Goal: Task Accomplishment & Management: Manage account settings

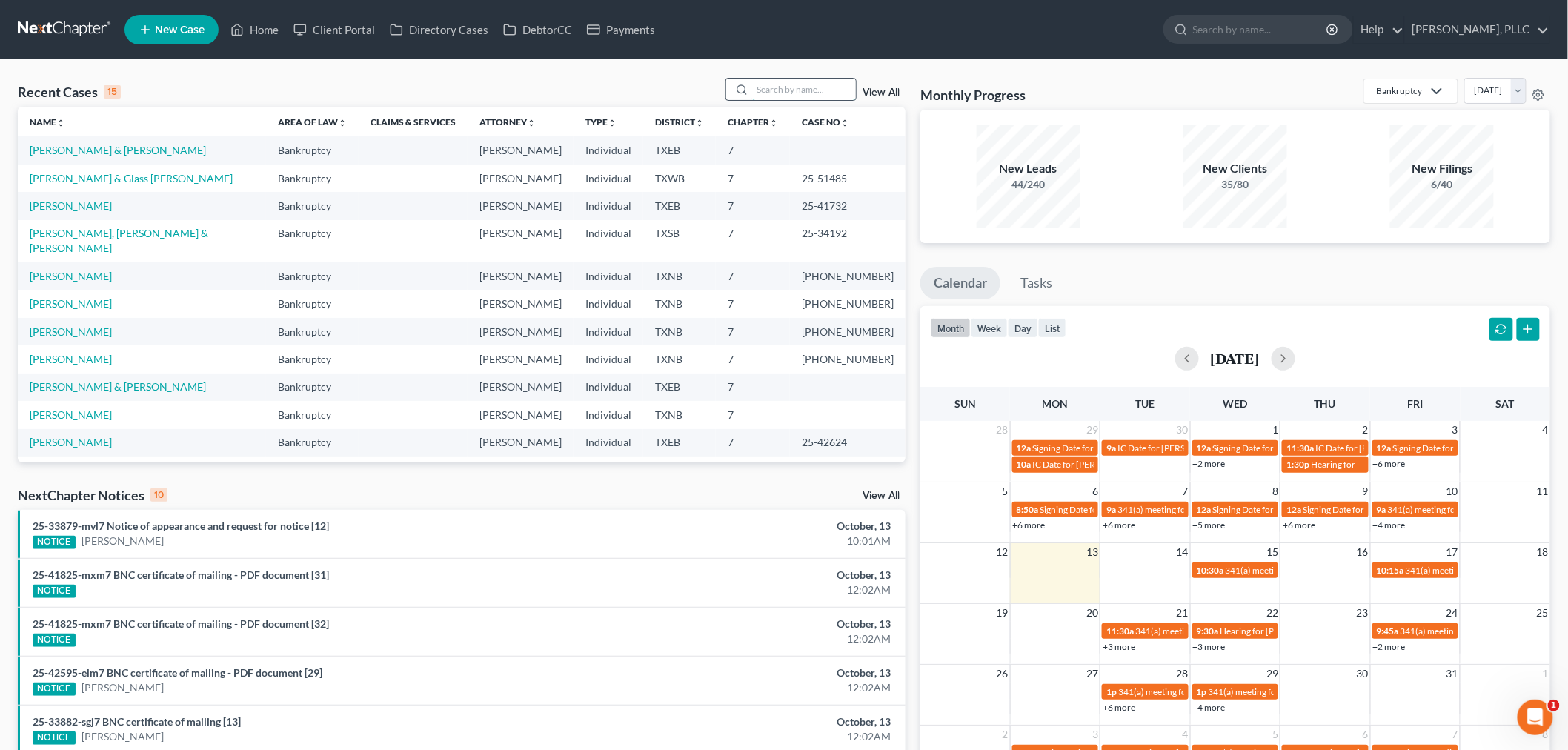
click at [777, 97] on input "search" at bounding box center [804, 89] width 104 height 21
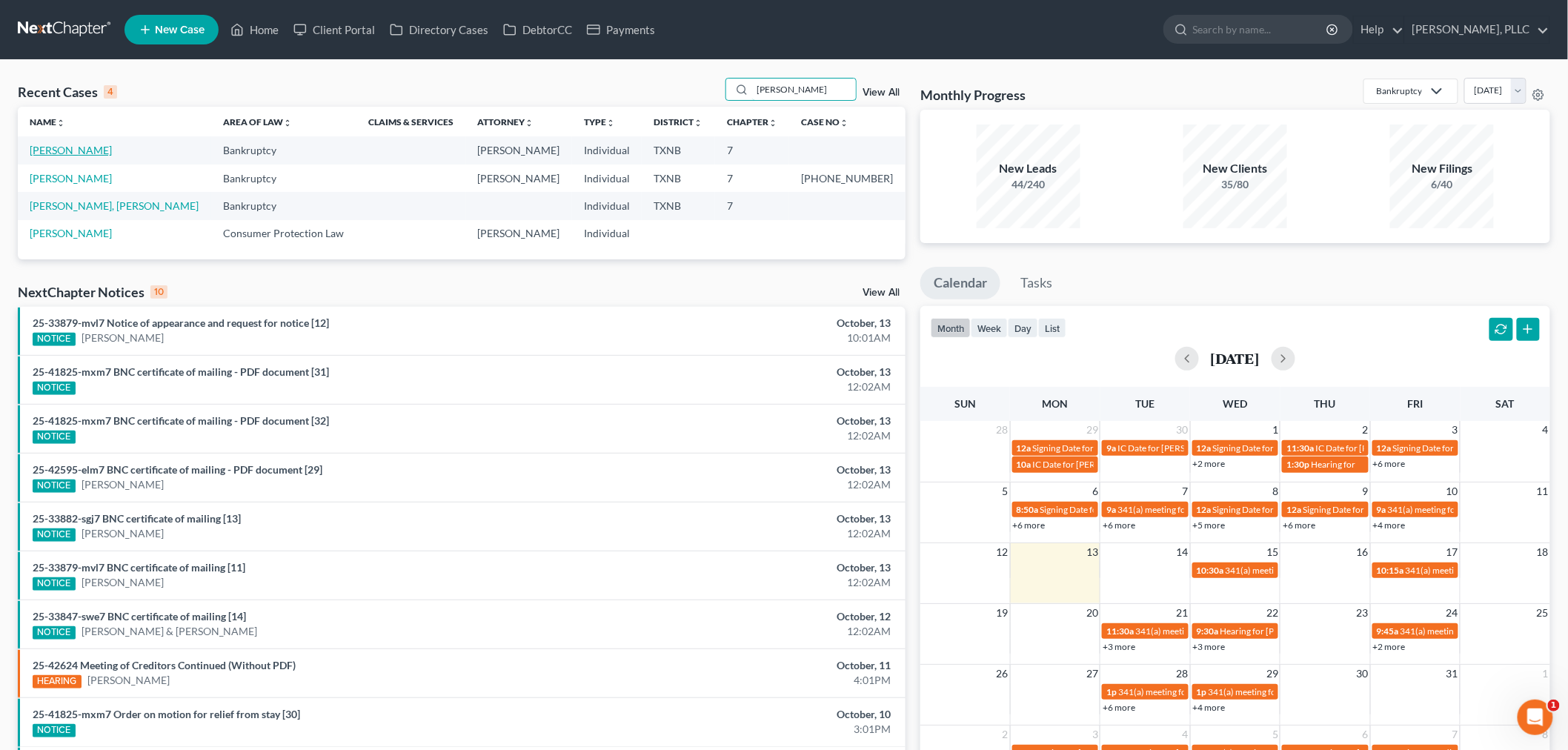
type input "[PERSON_NAME]"
click at [77, 151] on link "[PERSON_NAME]" at bounding box center [71, 150] width 82 height 13
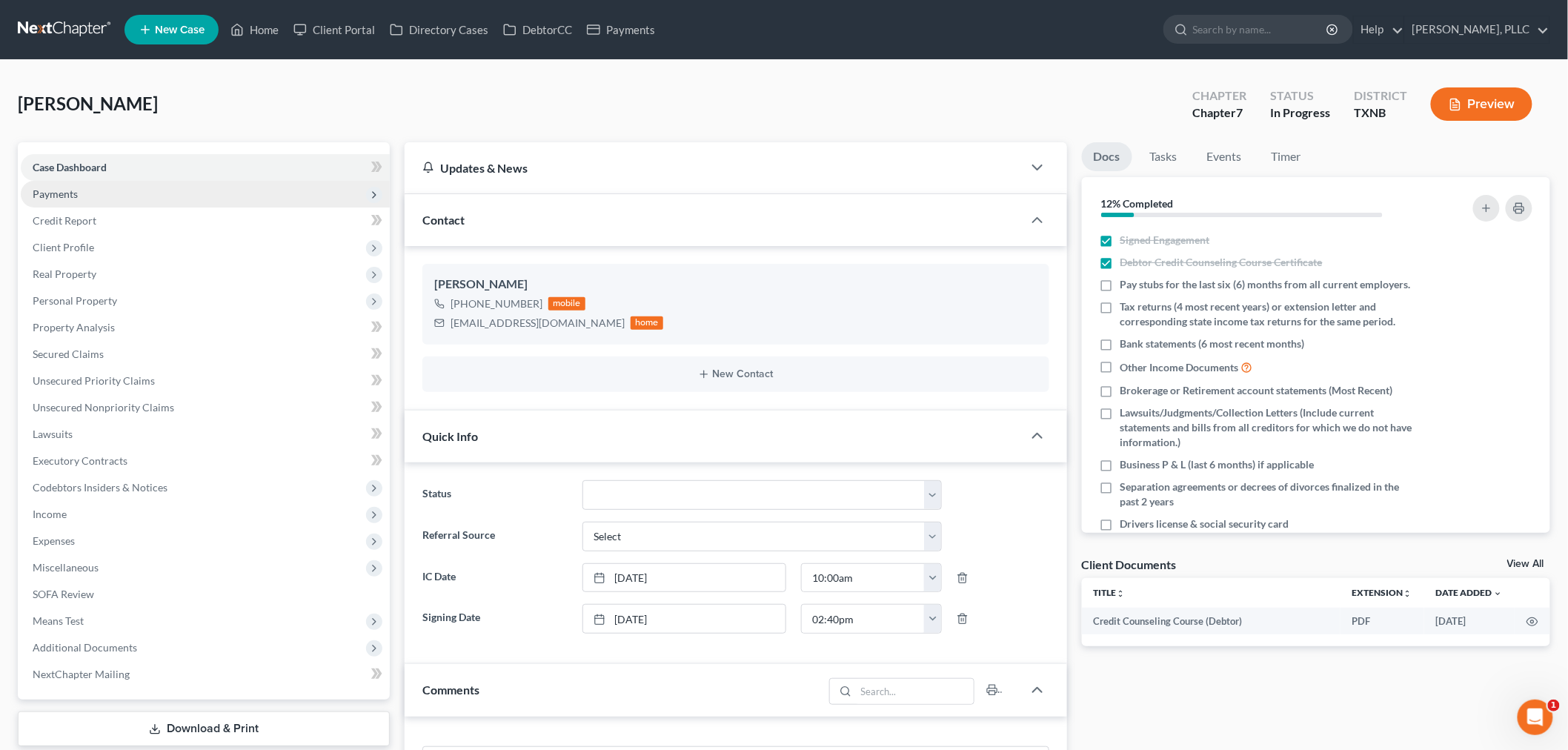
click at [75, 188] on span "Payments" at bounding box center [55, 193] width 45 height 13
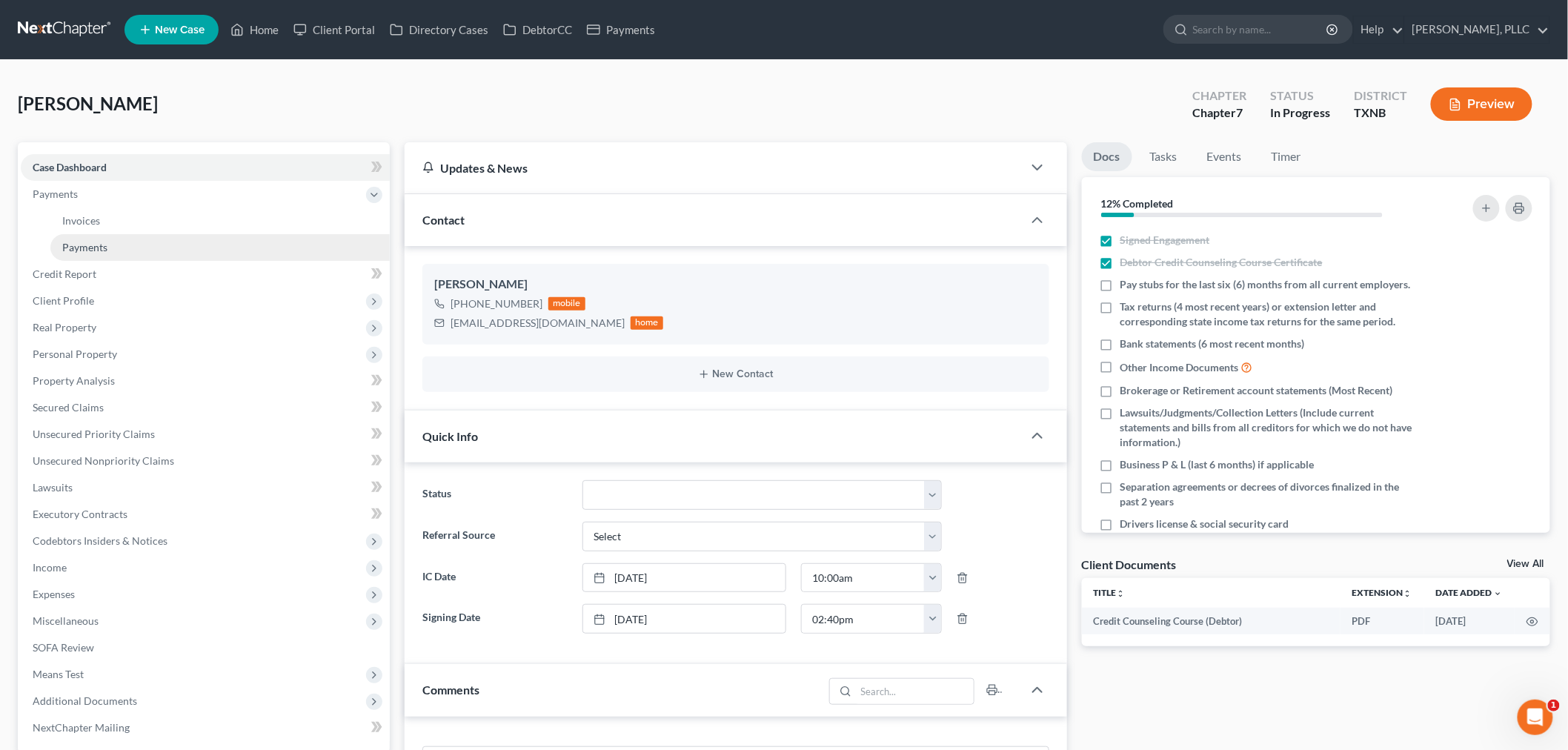
click at [79, 241] on span "Payments" at bounding box center [85, 247] width 45 height 13
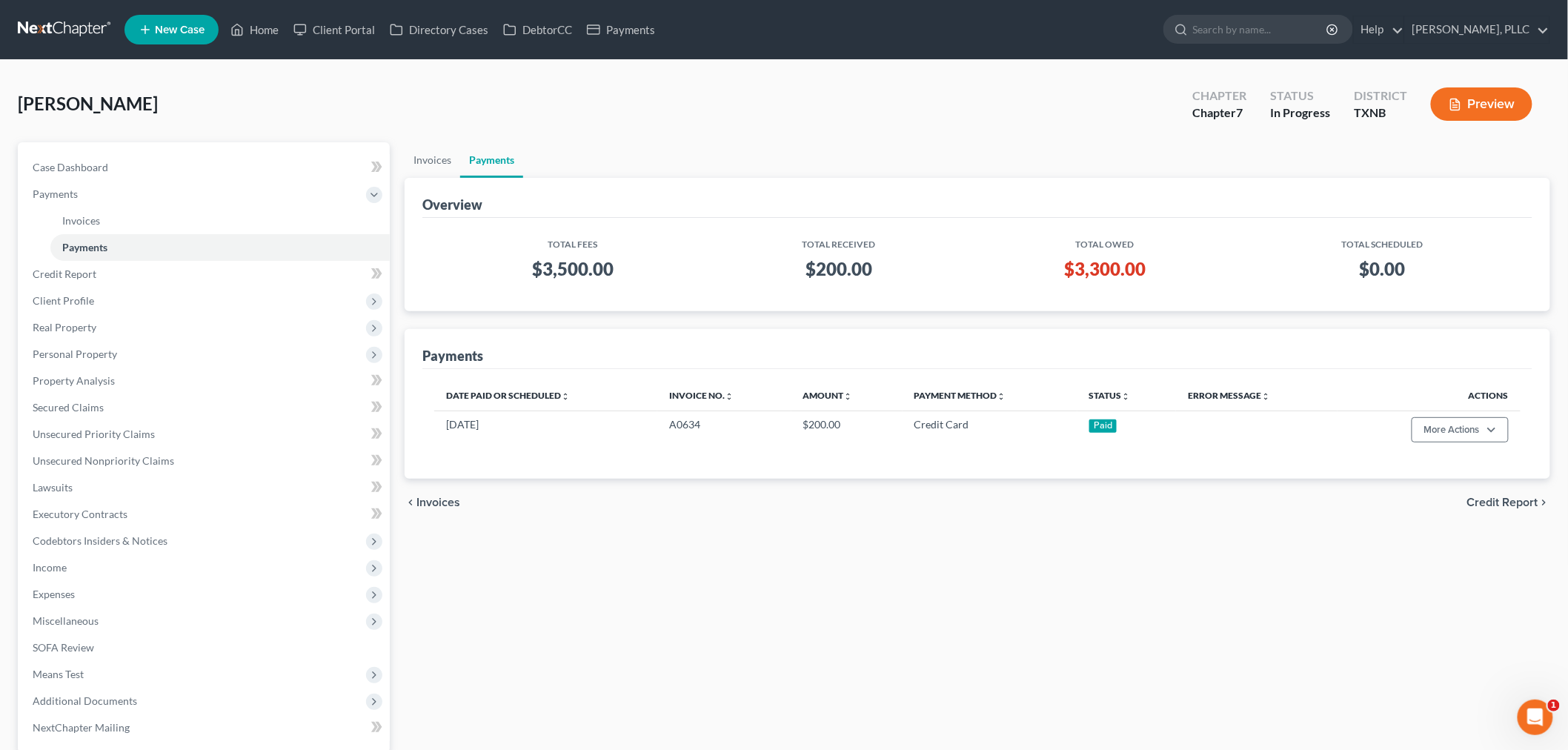
click at [769, 487] on div "chevron_left Invoices Credit Report chevron_right" at bounding box center [977, 503] width 1146 height 47
click at [742, 499] on div "chevron_left Invoices Credit Report chevron_right" at bounding box center [977, 503] width 1146 height 47
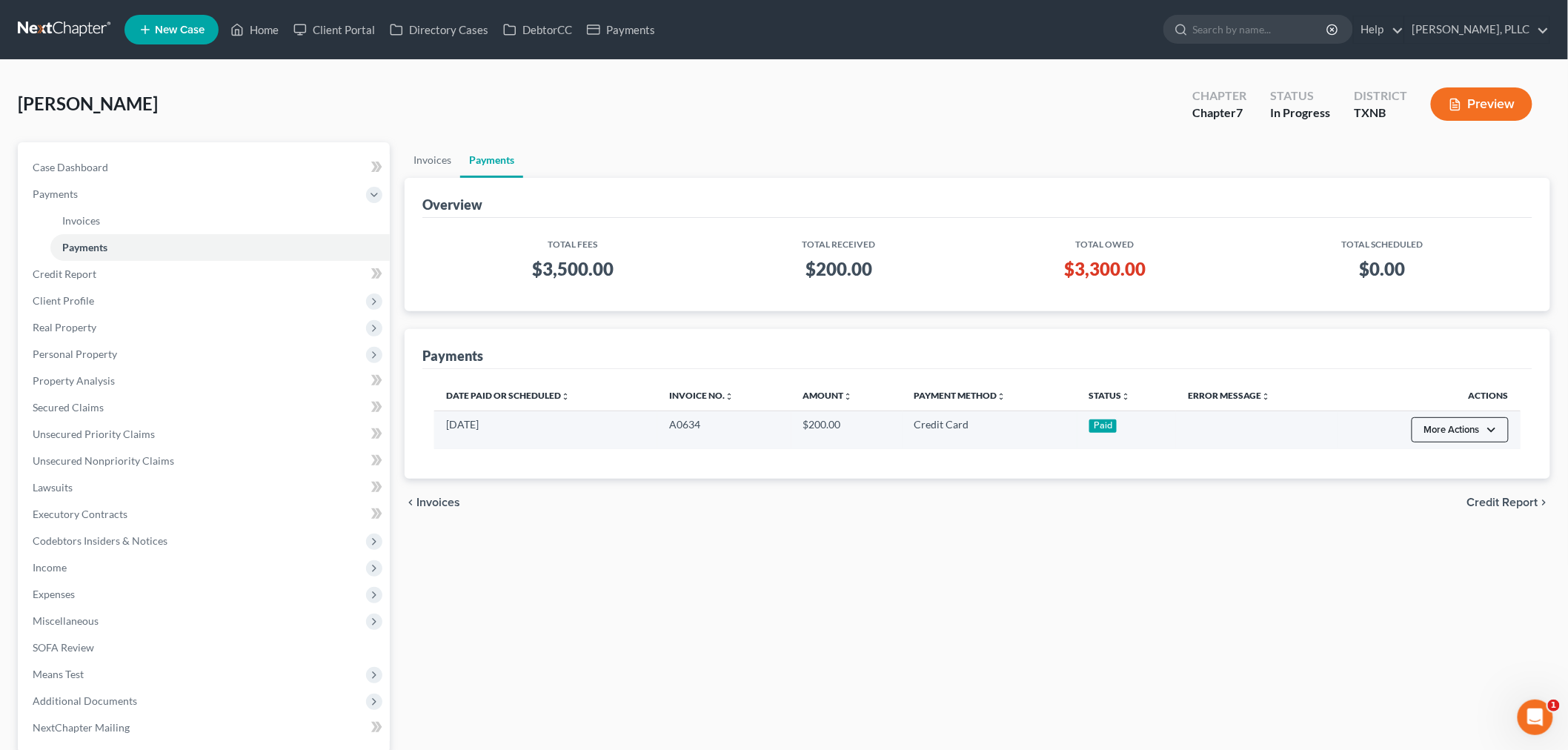
click at [1487, 432] on button "More Actions" at bounding box center [1460, 429] width 97 height 25
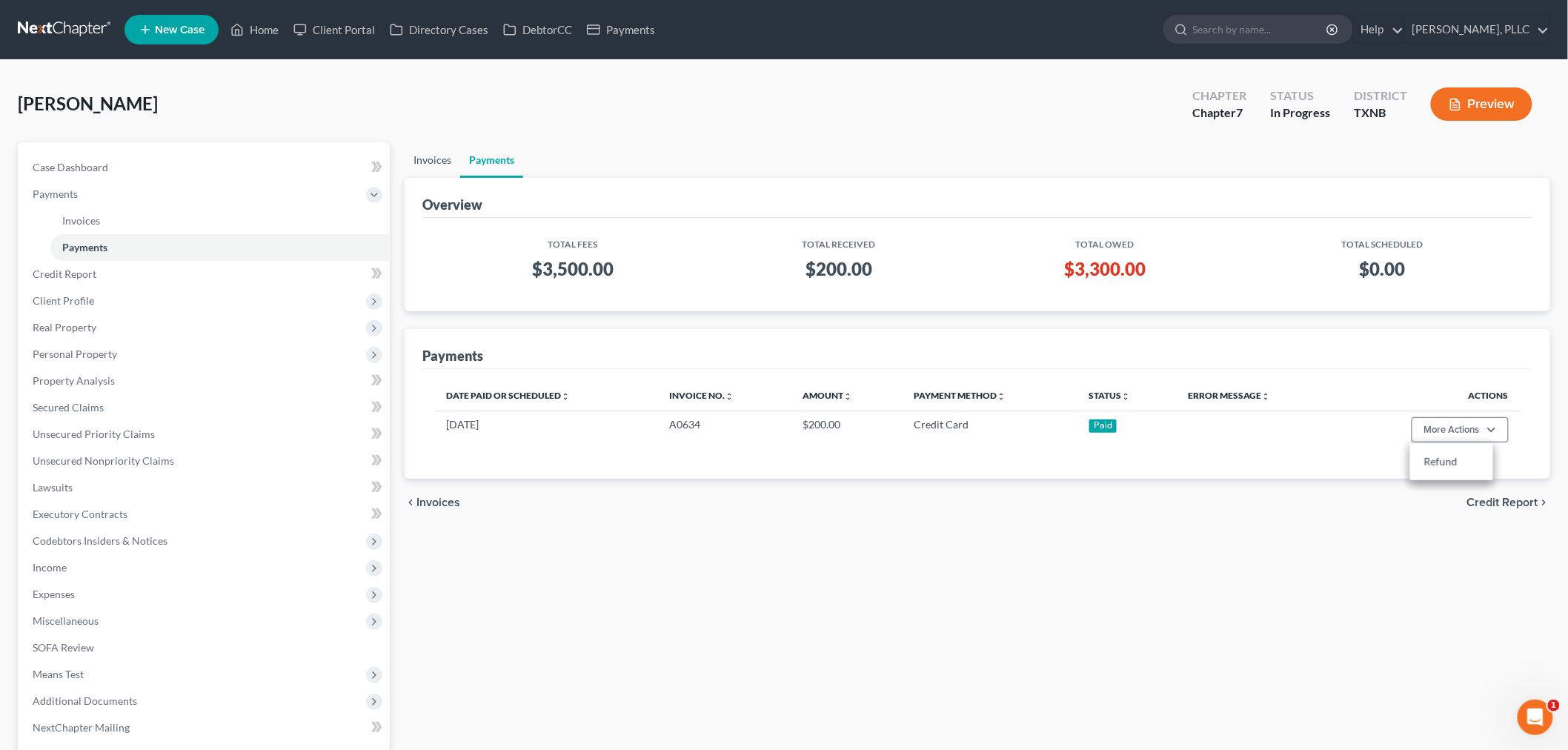
click at [427, 159] on link "Invoices" at bounding box center [432, 160] width 56 height 36
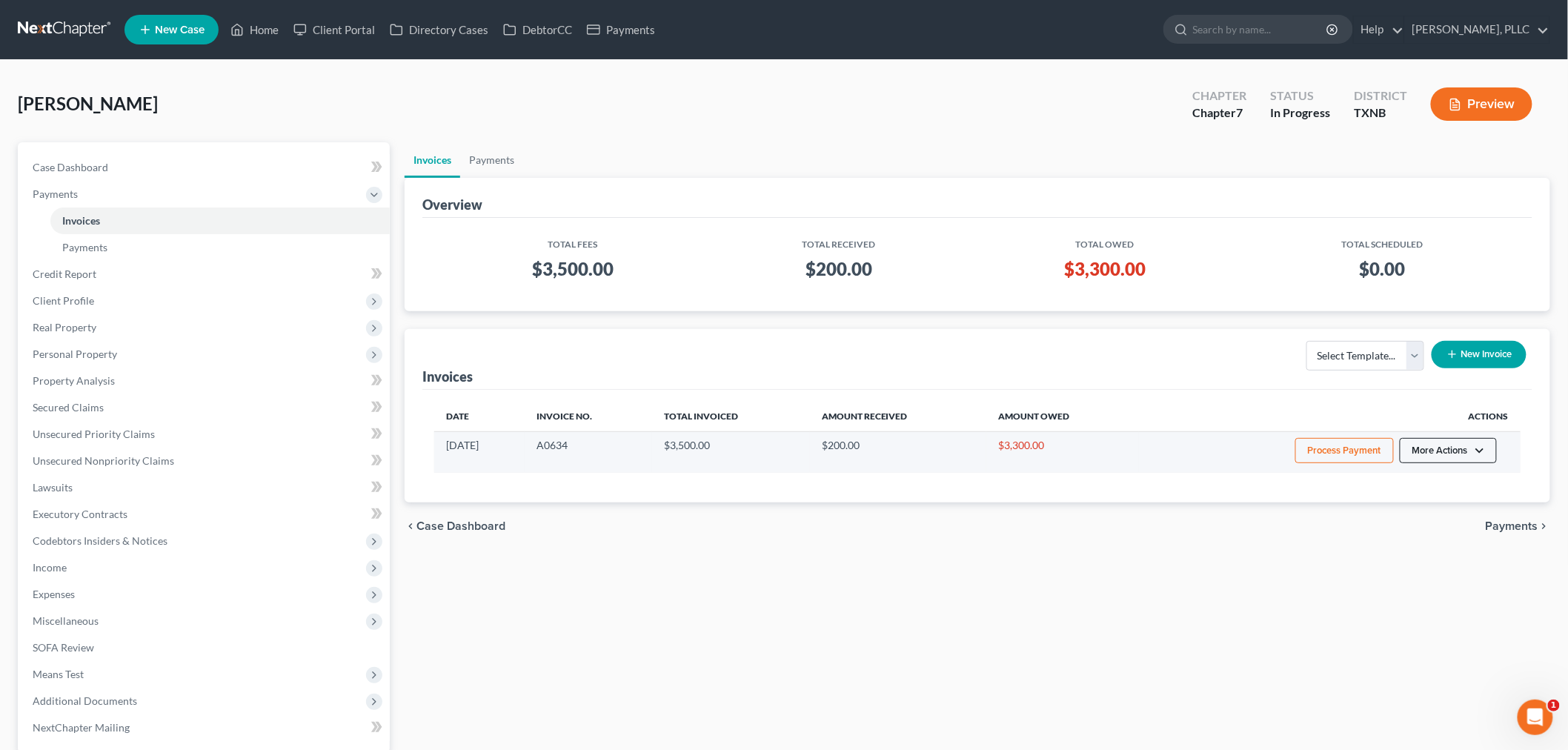
click at [1474, 455] on button "More Actions" at bounding box center [1448, 450] width 97 height 25
click at [1438, 483] on link "View/Edit" at bounding box center [1470, 482] width 174 height 25
select select "1"
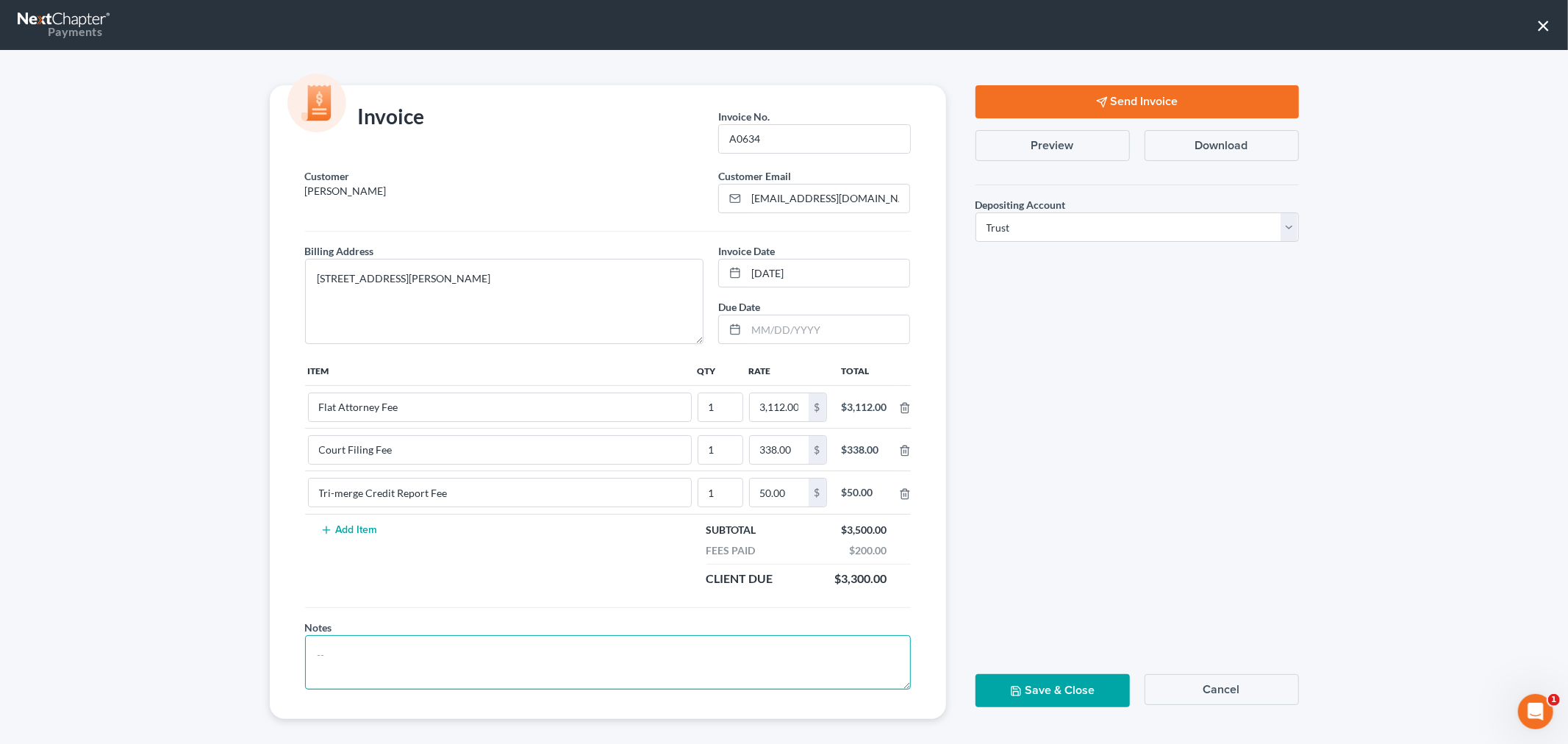
click at [471, 656] on textarea at bounding box center [608, 662] width 606 height 54
type textarea "Amended [DATE]"
type input "2,512.00"
click at [628, 547] on td "Add Item" at bounding box center [500, 554] width 390 height 82
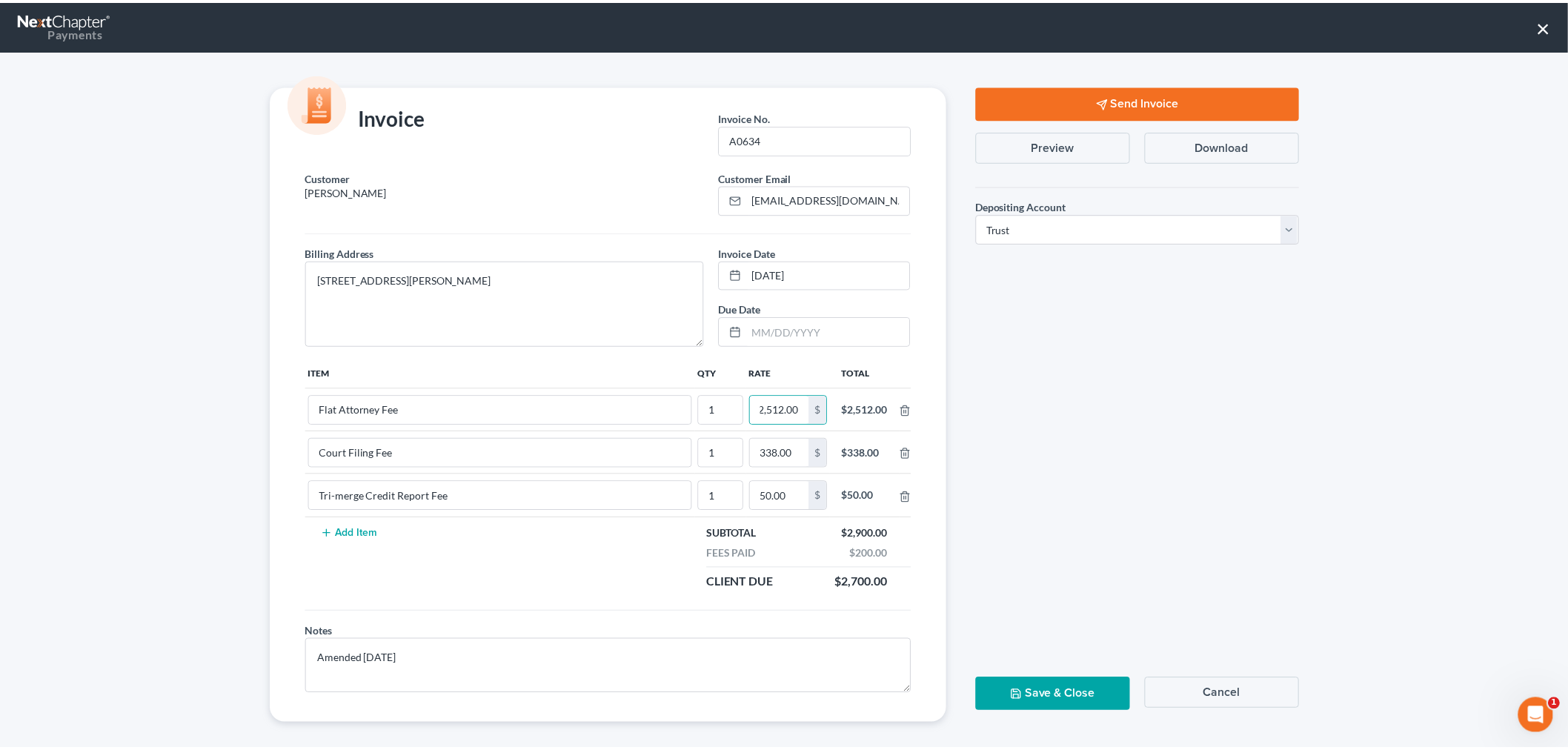
scroll to position [0, 0]
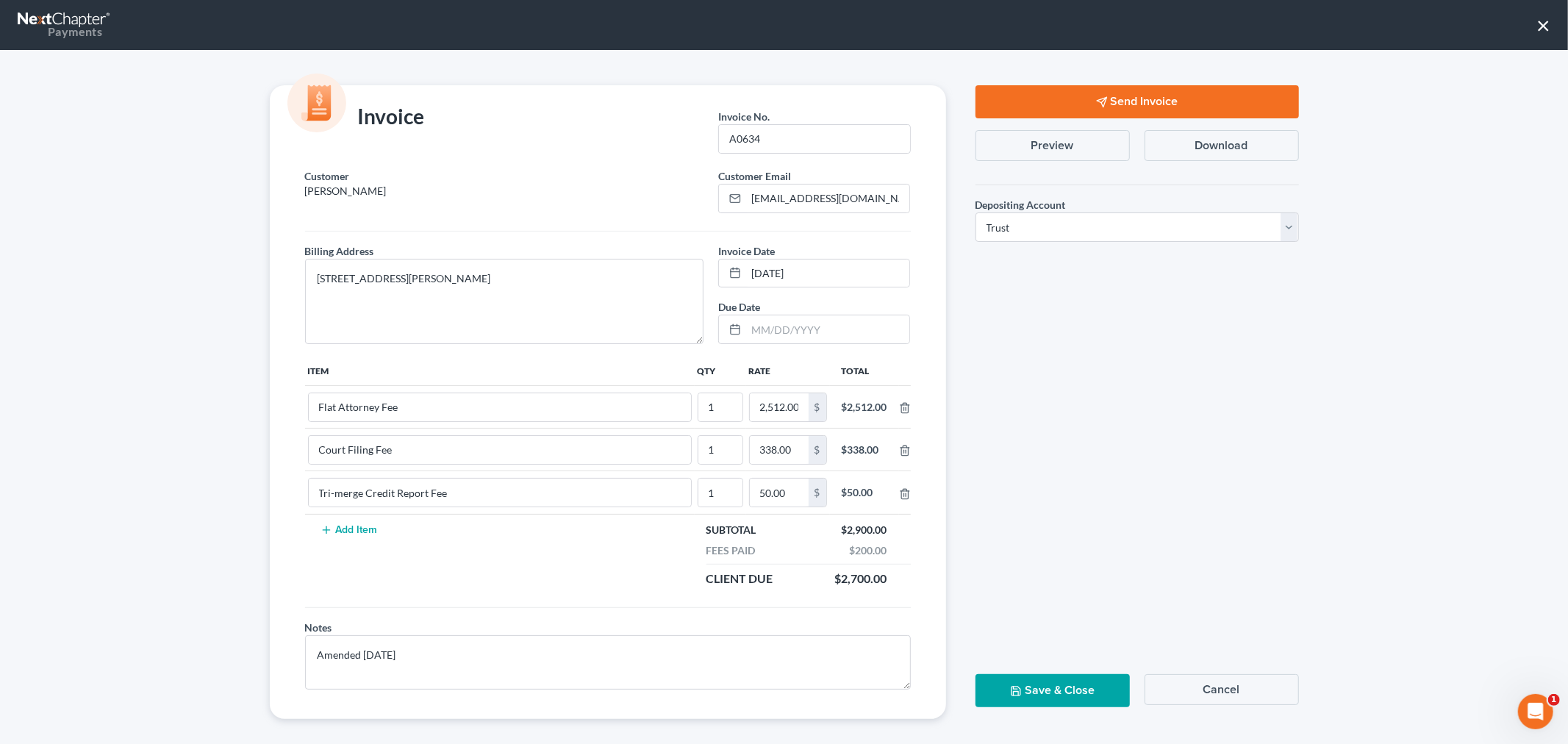
click at [1160, 103] on button "Send Invoice" at bounding box center [1137, 102] width 323 height 33
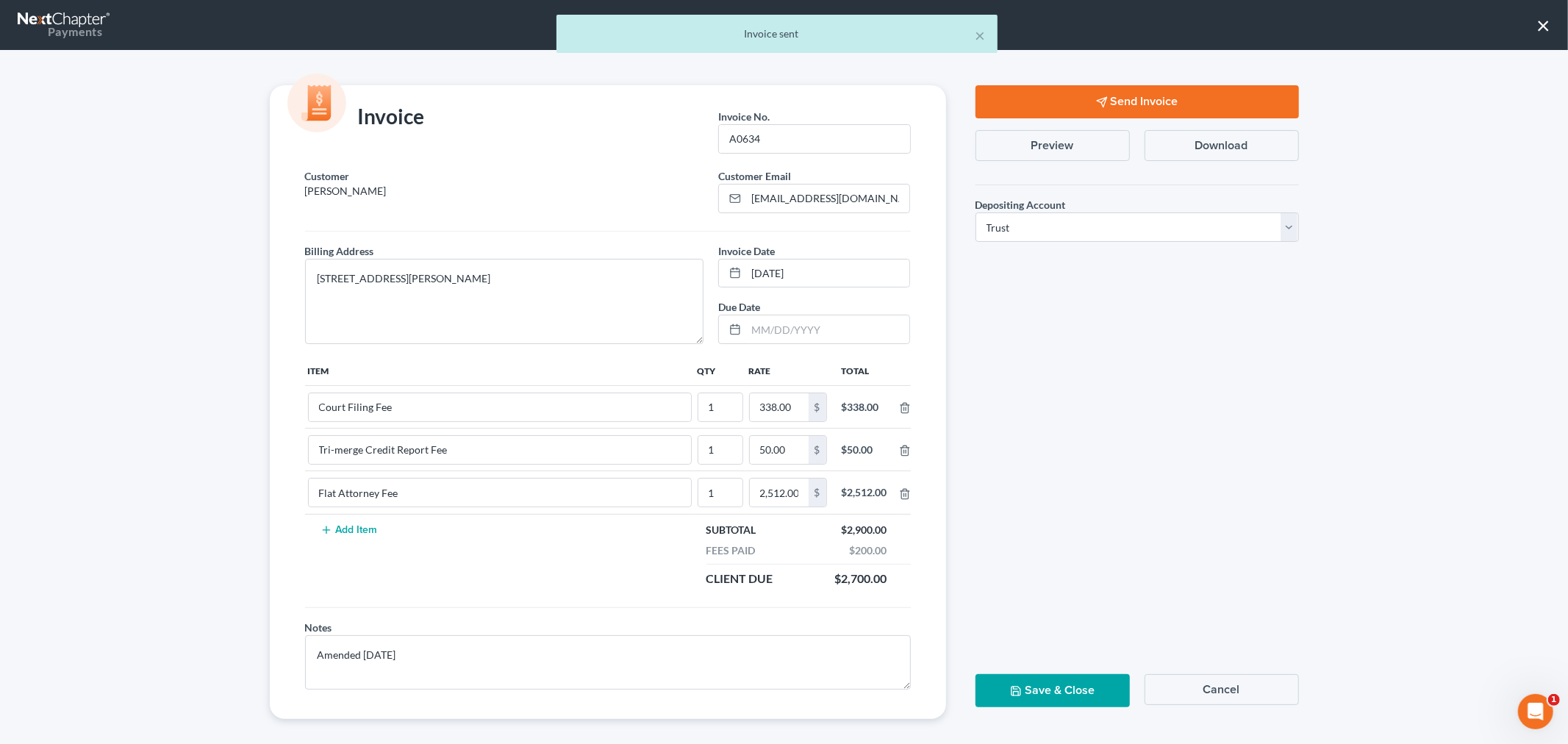
click at [1085, 697] on button "Save & Close" at bounding box center [1053, 690] width 154 height 33
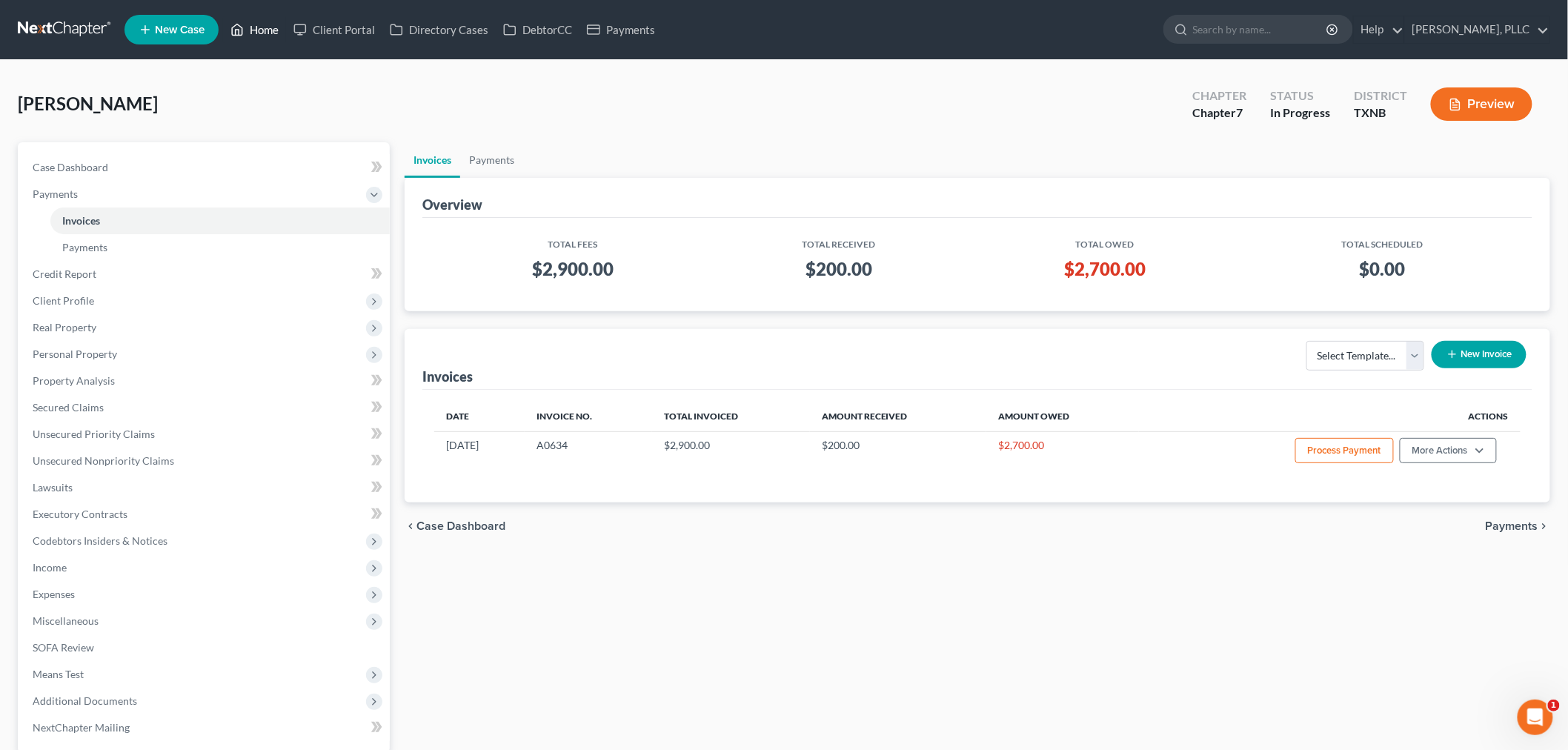
click at [261, 27] on link "Home" at bounding box center [254, 29] width 63 height 27
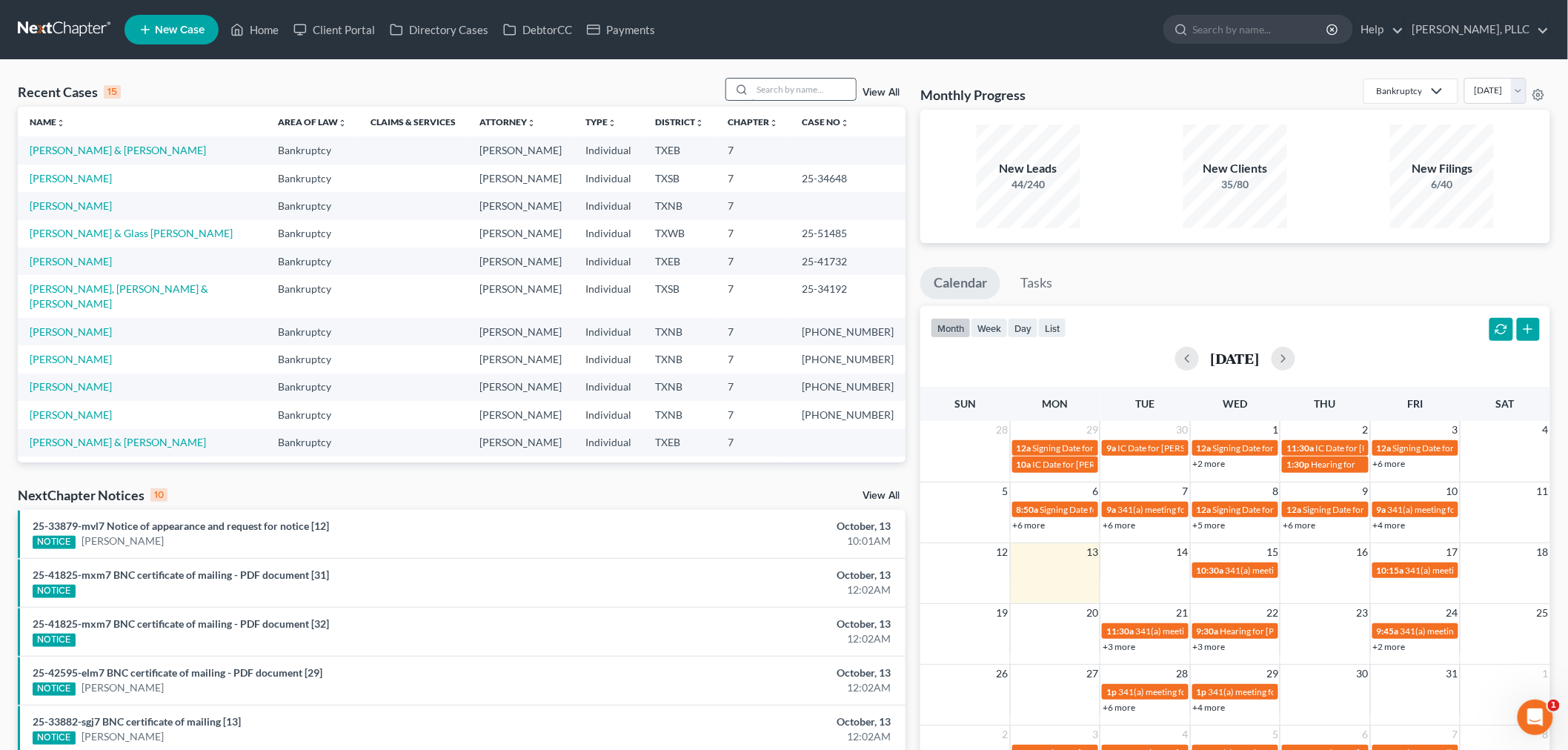
click at [790, 97] on input "search" at bounding box center [804, 89] width 104 height 21
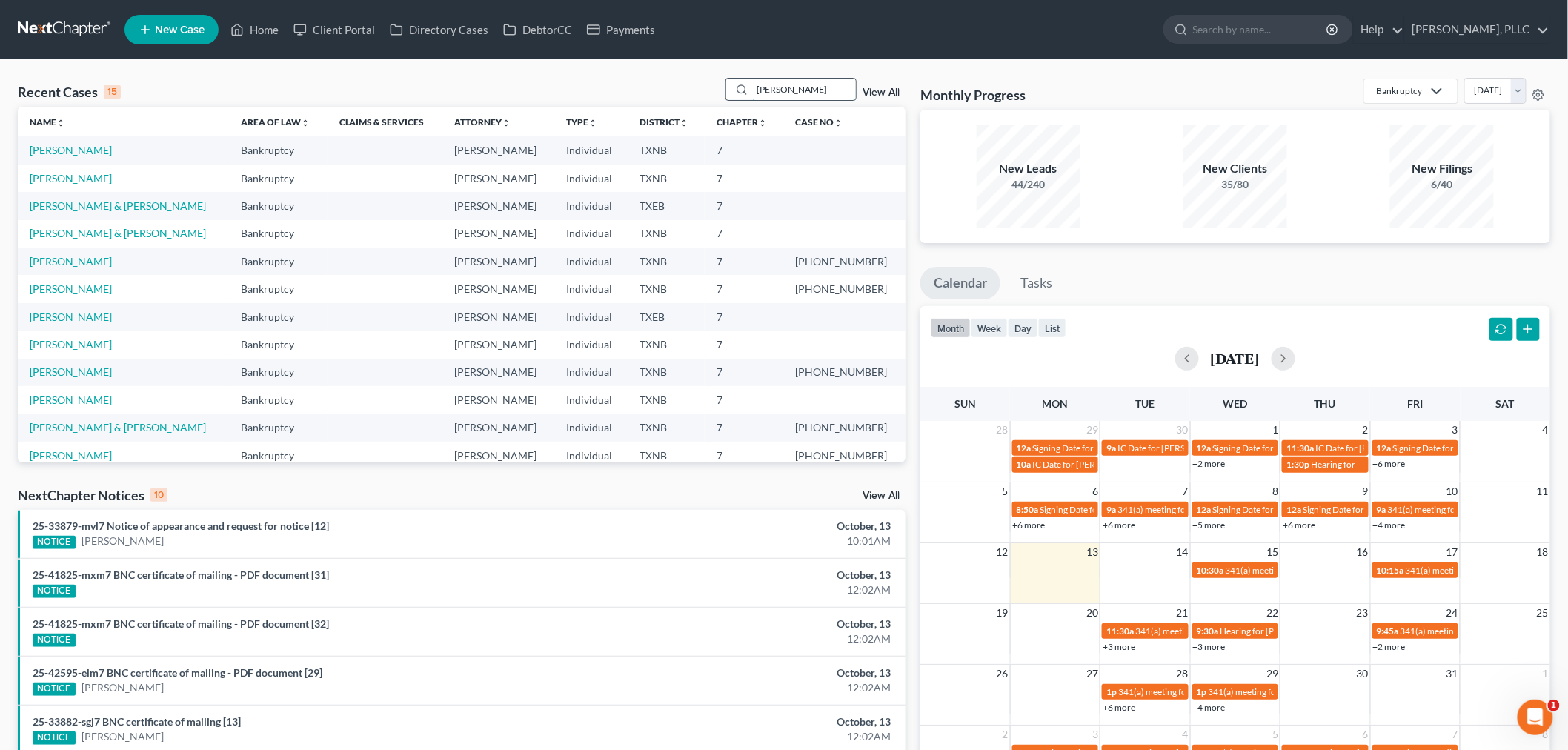
click at [813, 85] on input "[PERSON_NAME]" at bounding box center [804, 89] width 104 height 21
type input "j"
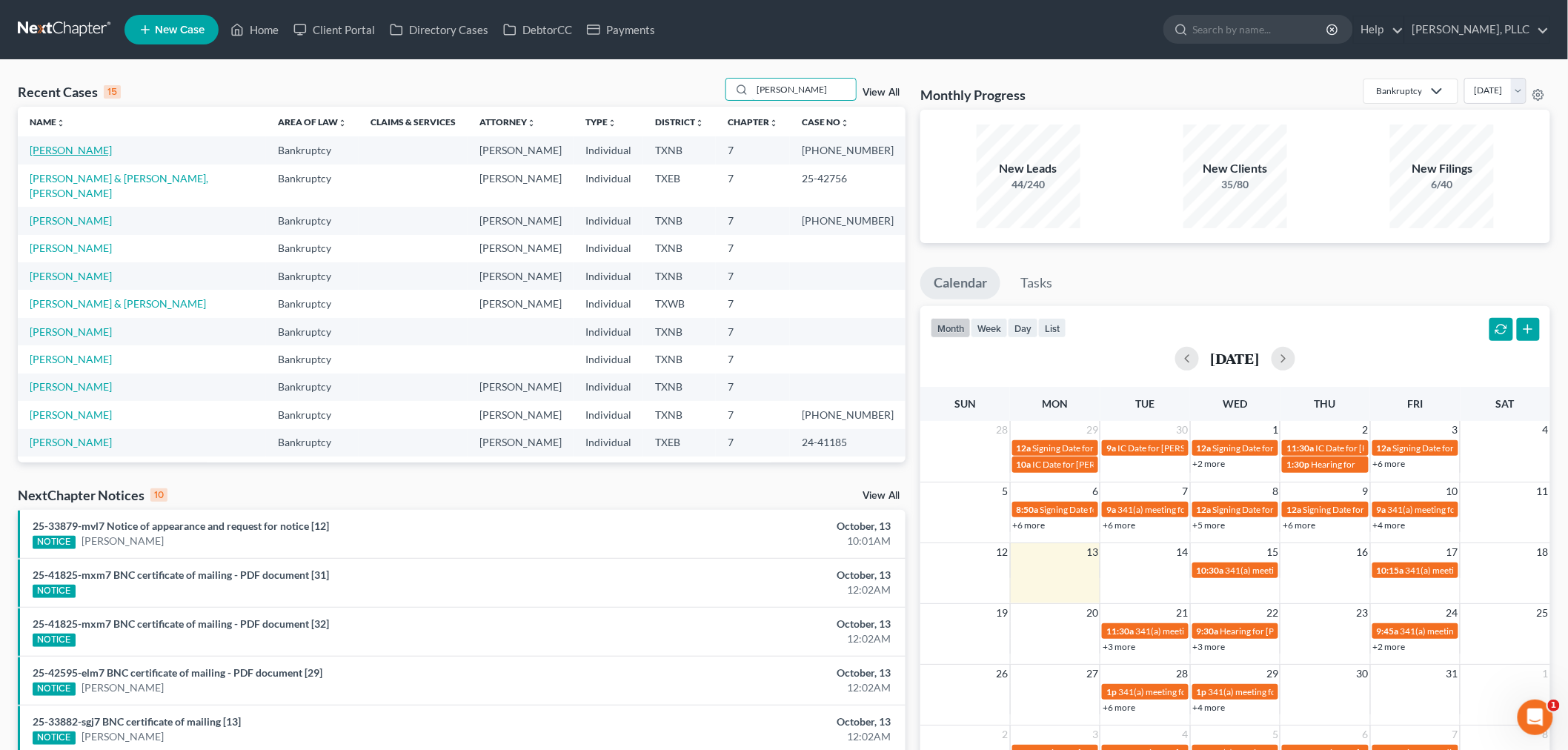
type input "[PERSON_NAME]"
click at [100, 155] on link "[PERSON_NAME]" at bounding box center [71, 150] width 82 height 13
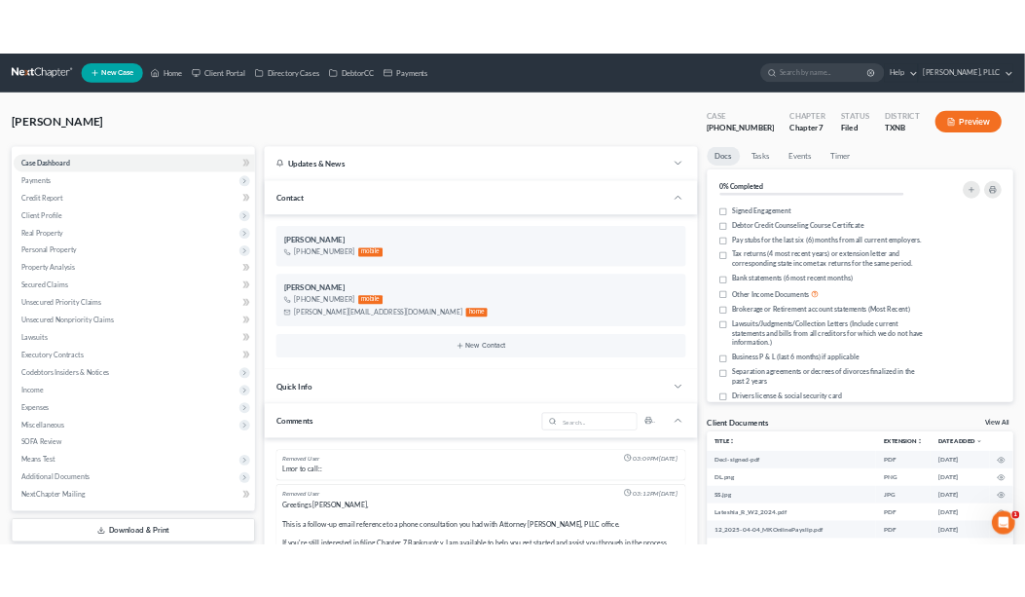
scroll to position [3359, 0]
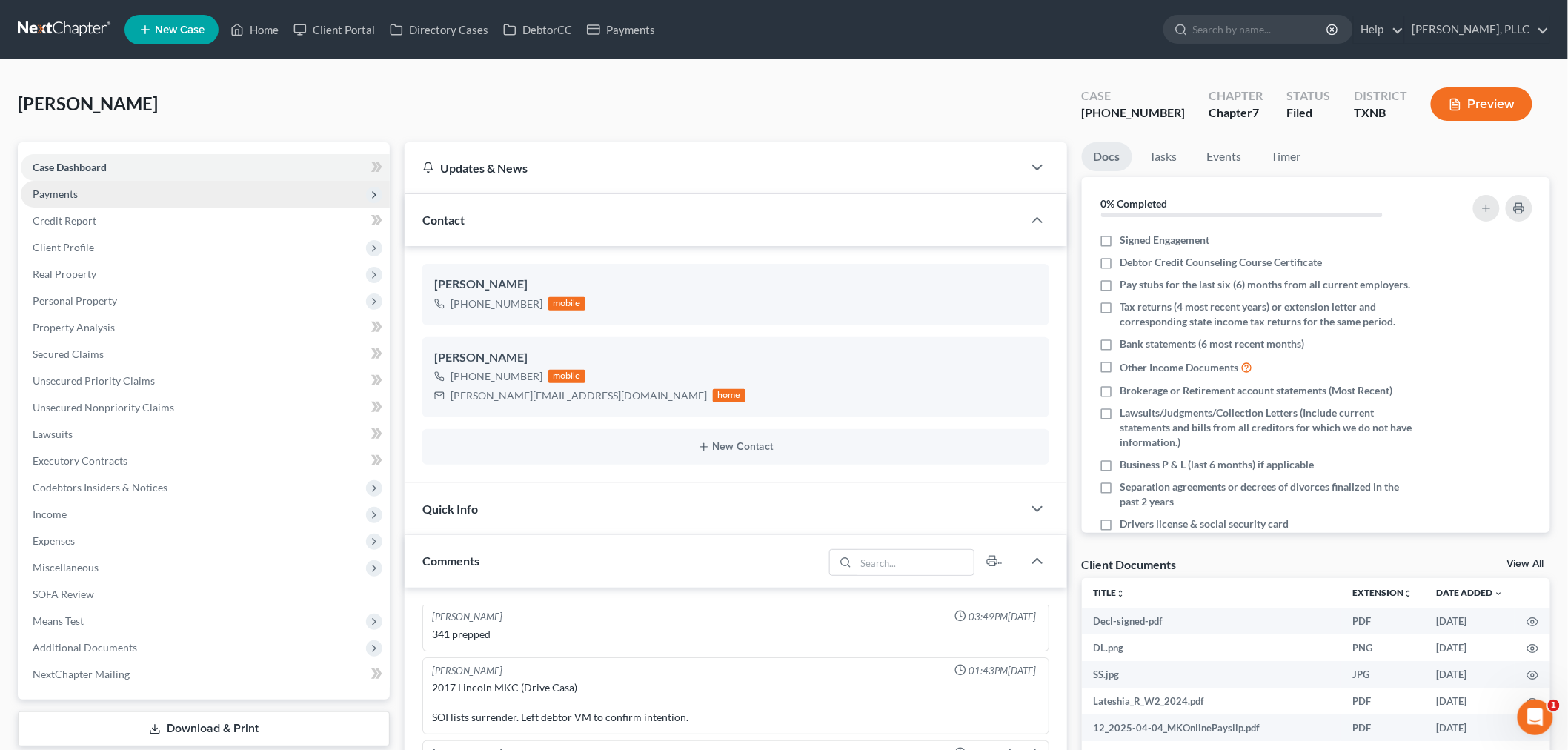
click at [83, 196] on span "Payments" at bounding box center [205, 193] width 369 height 27
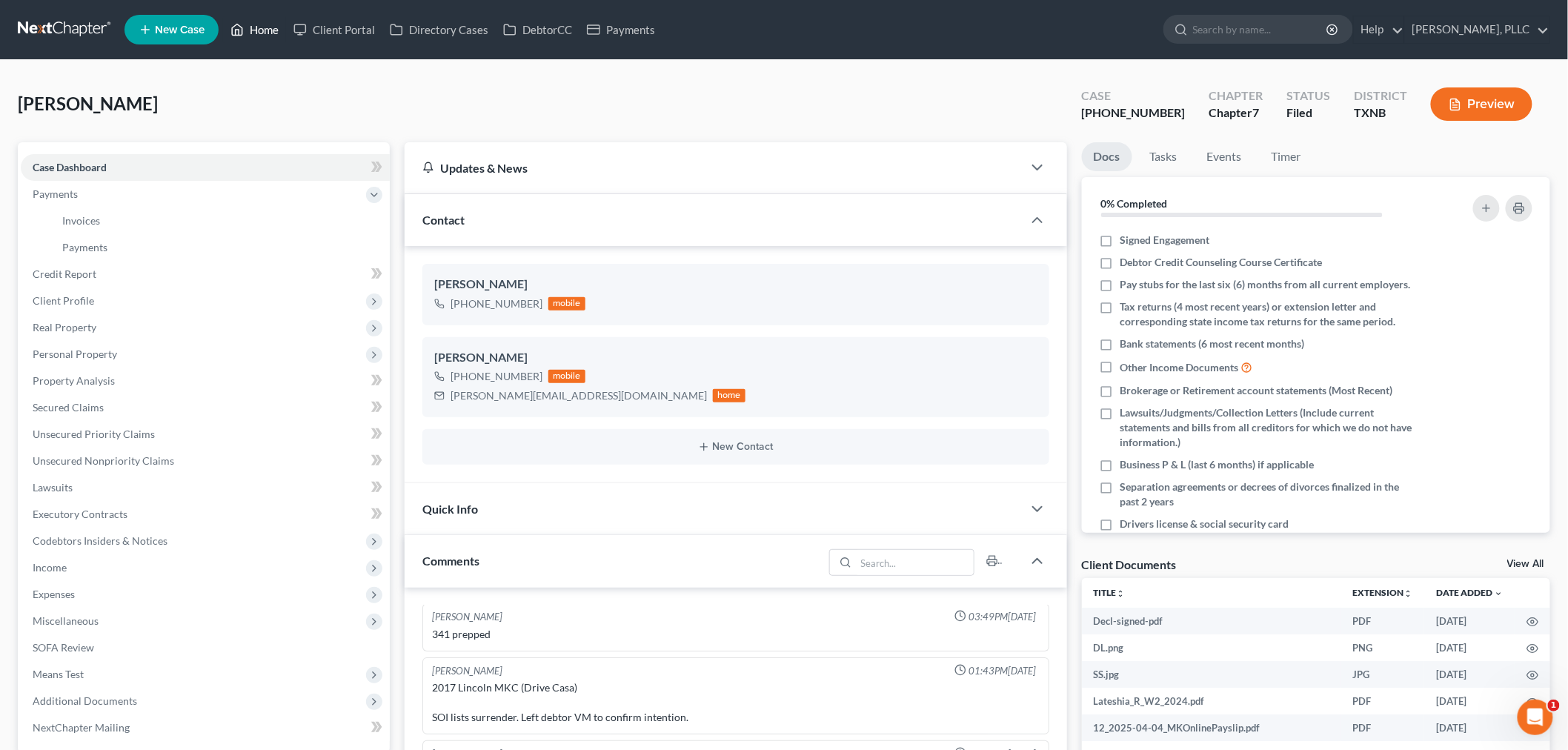
click at [268, 27] on link "Home" at bounding box center [254, 29] width 63 height 27
